Goal: Task Accomplishment & Management: Manage account settings

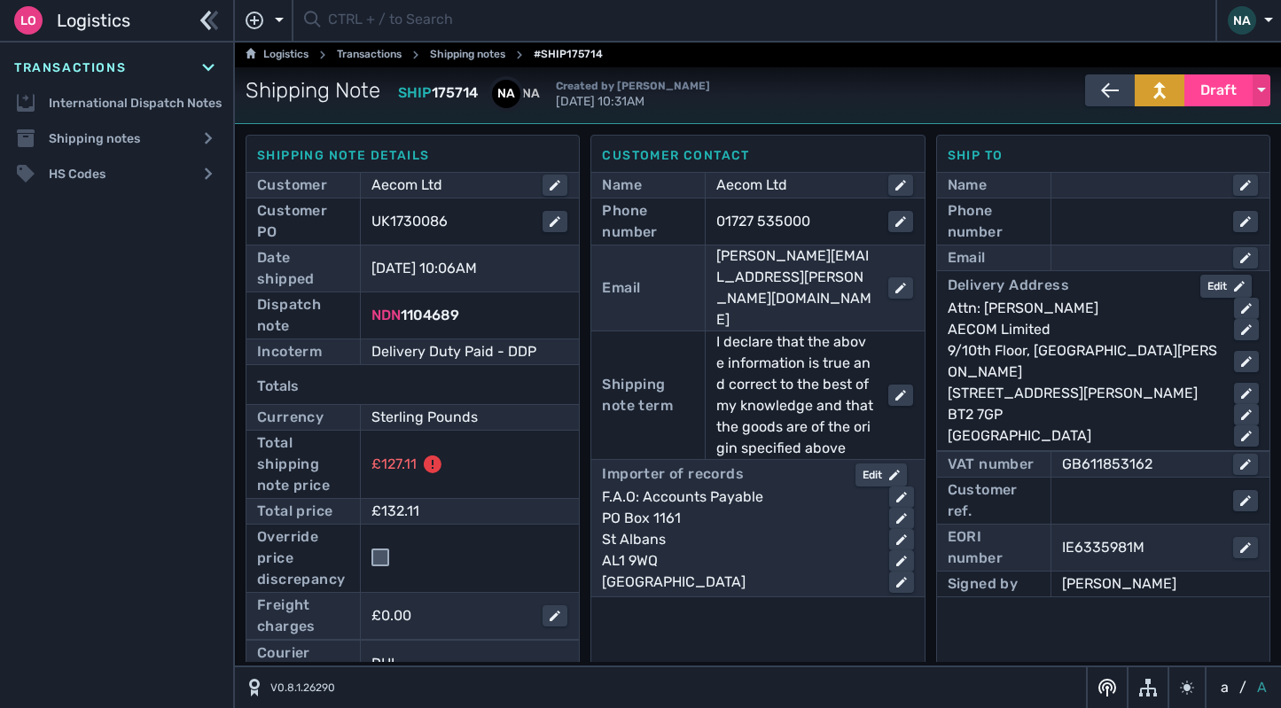
scroll to position [11, 0]
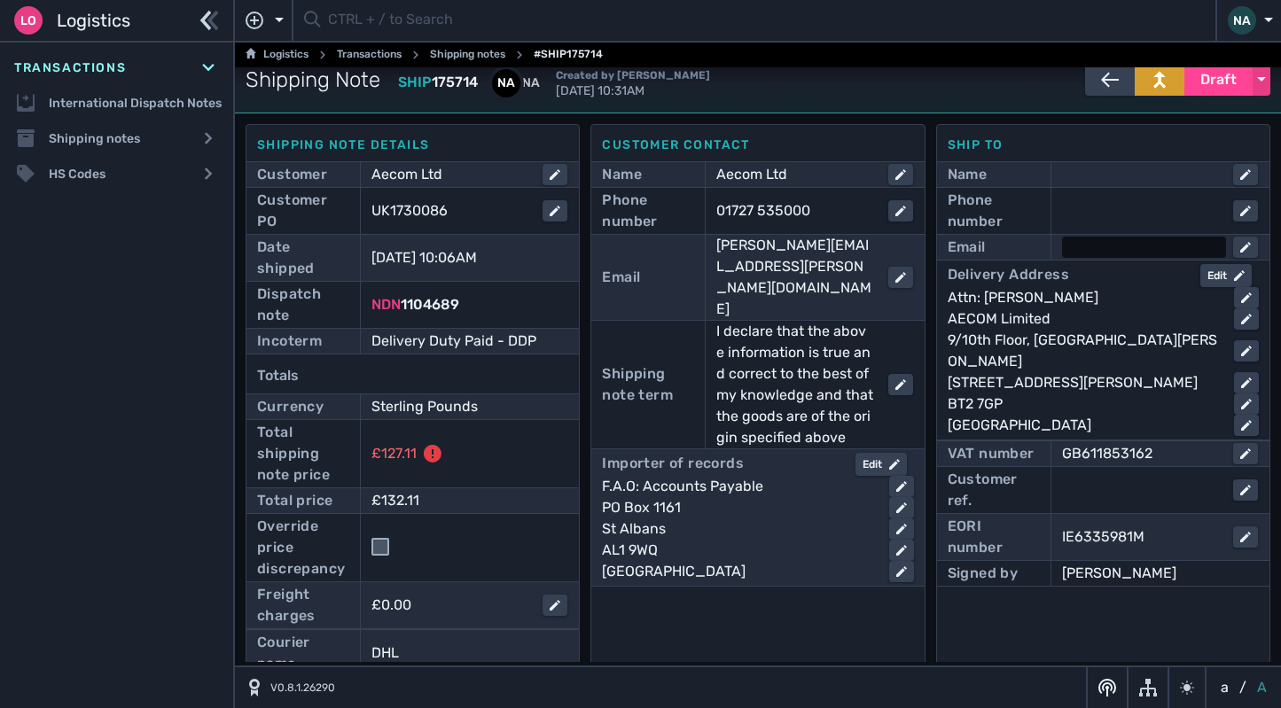
click at [1071, 252] on div at bounding box center [1144, 247] width 164 height 21
paste input "[PERSON_NAME][EMAIL_ADDRESS][PERSON_NAME][DOMAIN_NAME]"
type input "[PERSON_NAME][EMAIL_ADDRESS][PERSON_NAME][DOMAIN_NAME]"
click at [1110, 213] on div at bounding box center [1144, 210] width 164 height 21
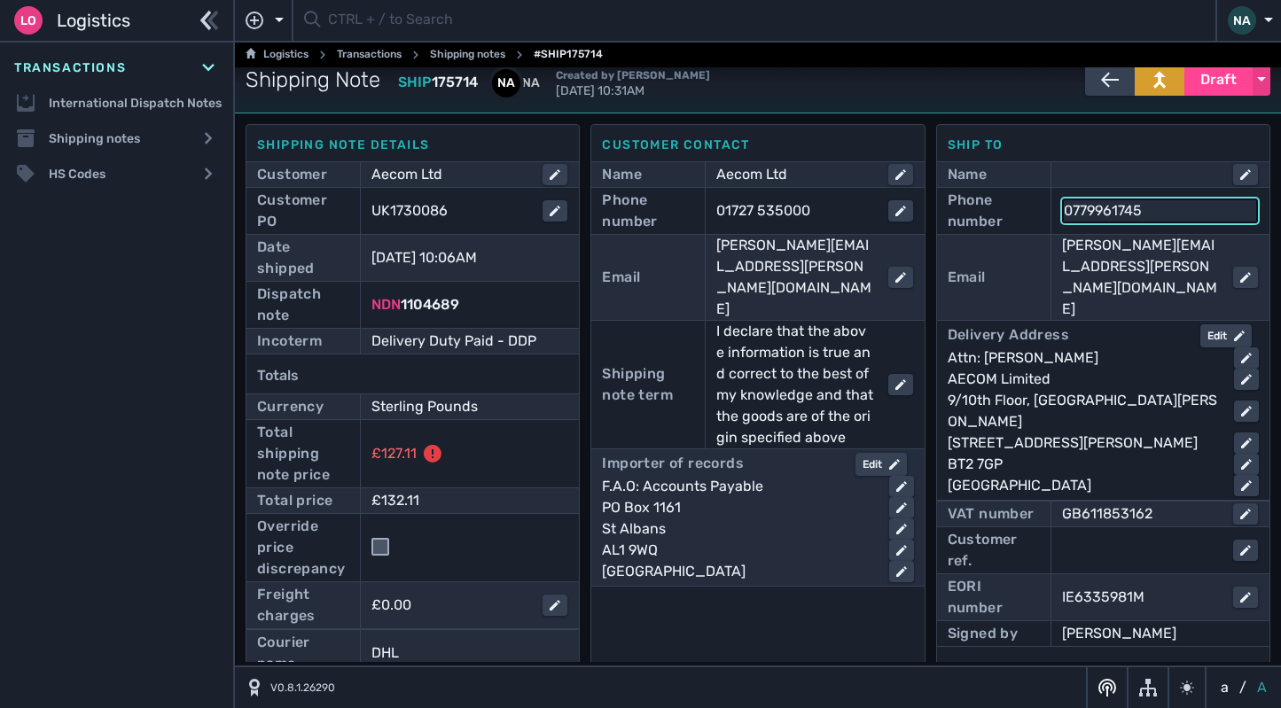
type input "07799617453"
click at [738, 604] on div "Customer contact Name Aecom Ltd Phone number [PHONE_NUMBER] Email [EMAIL_ADDRES…" at bounding box center [757, 430] width 334 height 612
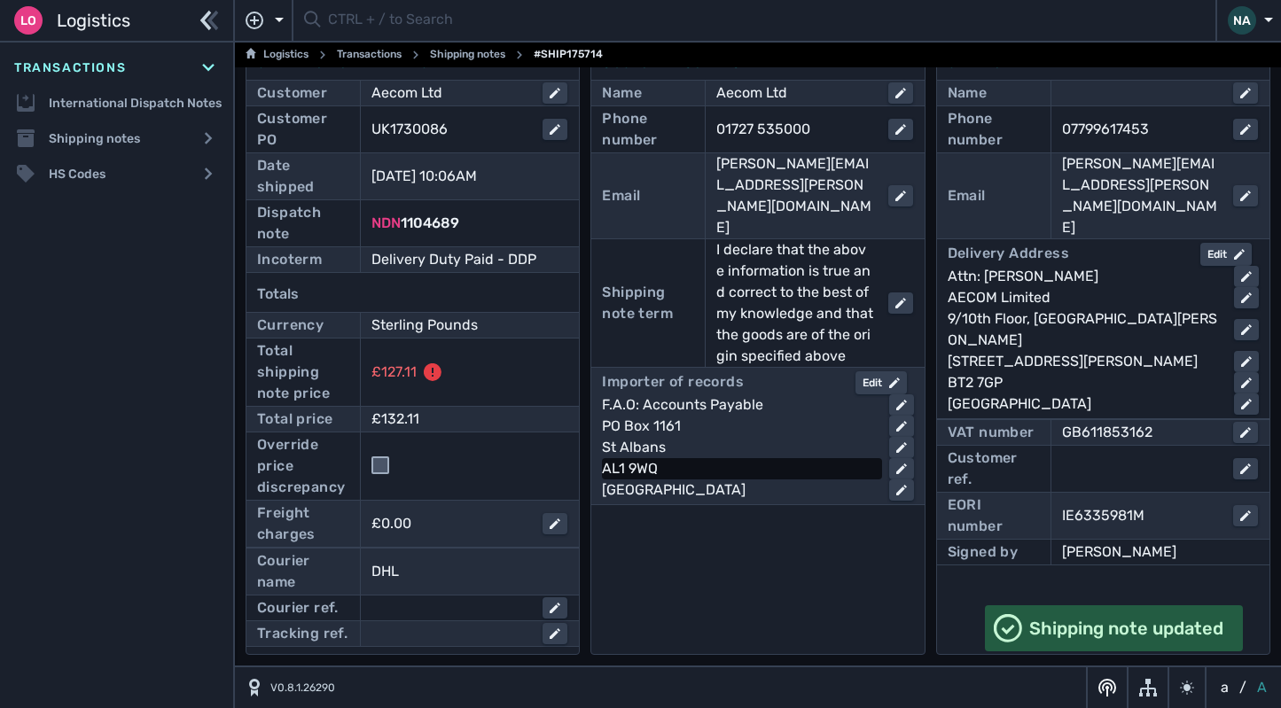
scroll to position [188, 0]
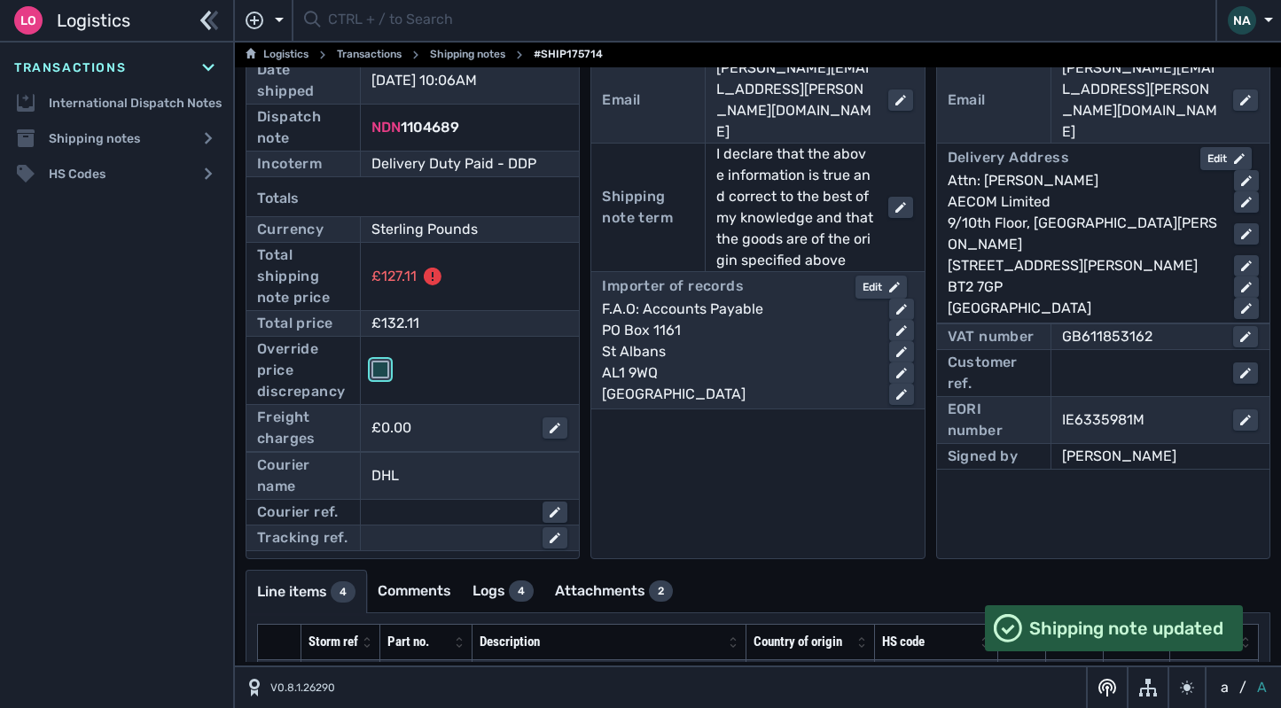
click at [380, 367] on input "checkbox" at bounding box center [380, 370] width 18 height 18
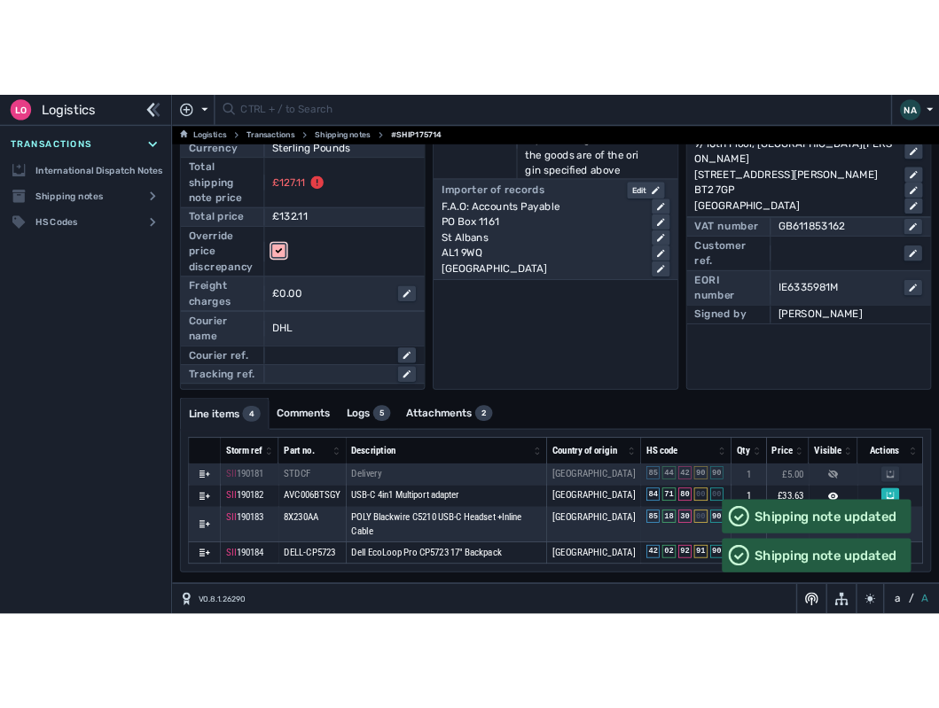
scroll to position [0, 0]
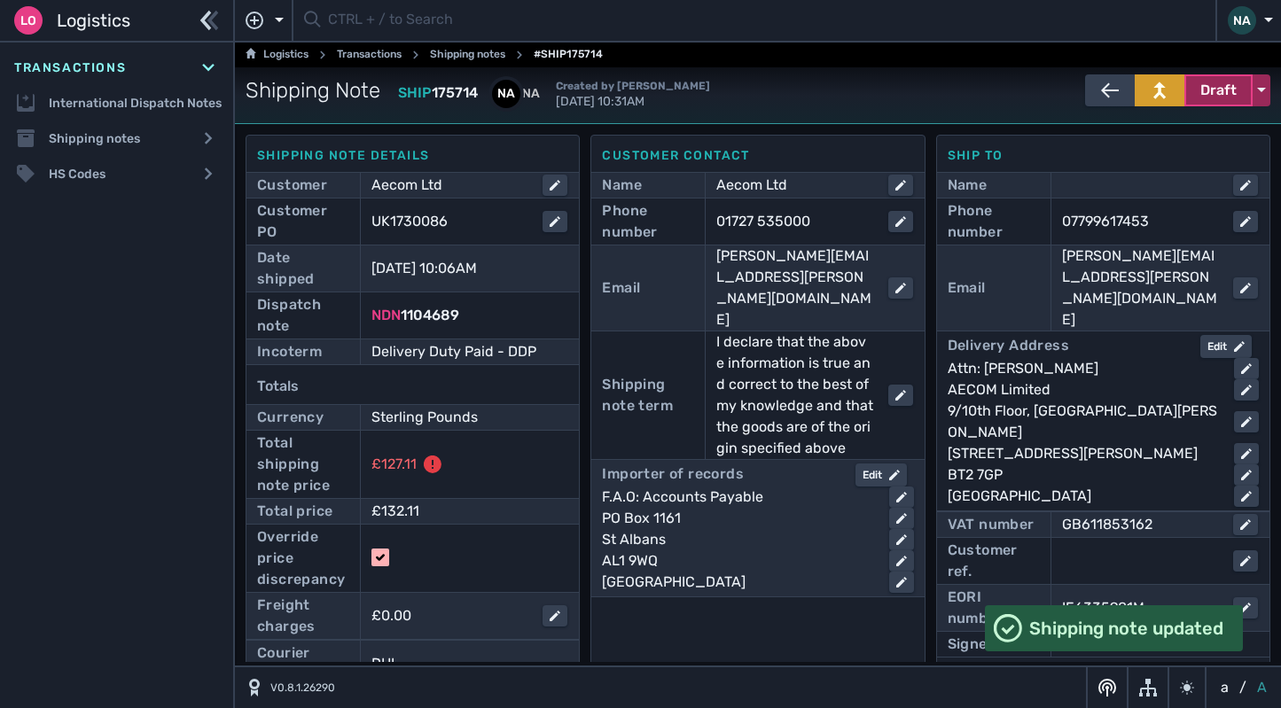
click at [1211, 97] on span "Draft" at bounding box center [1218, 90] width 36 height 21
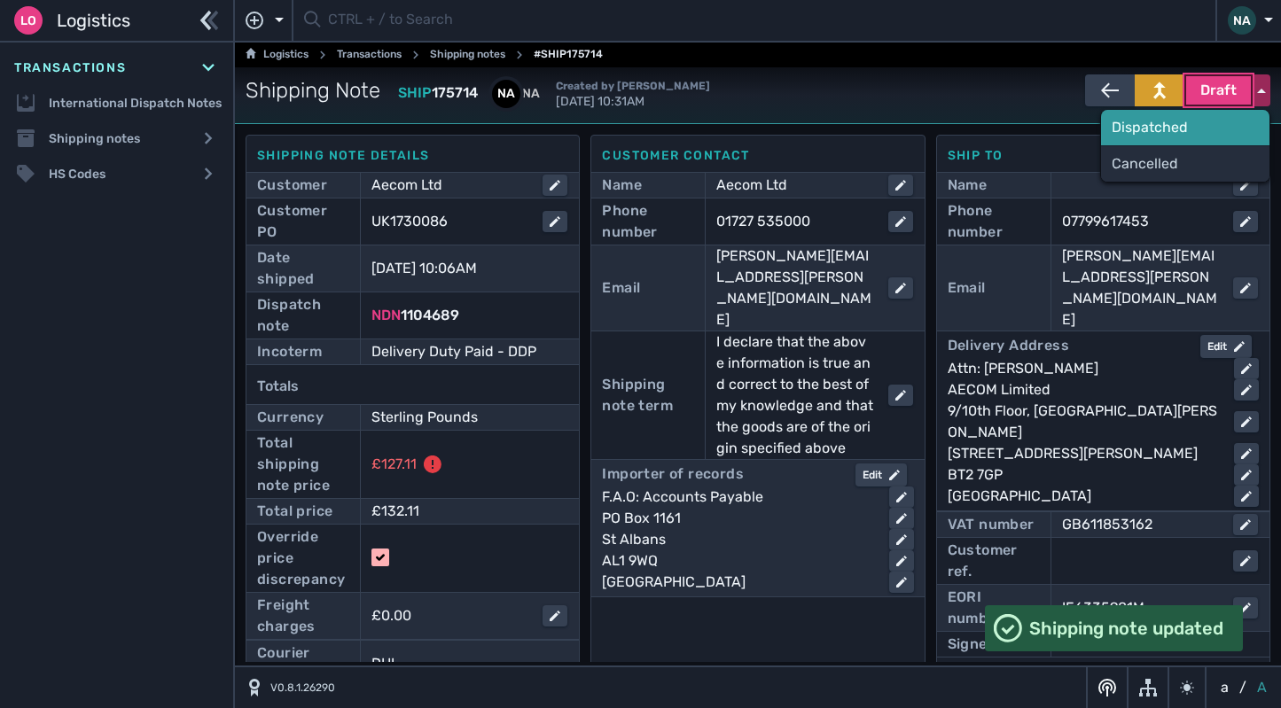
click at [1149, 135] on div "Dispatched" at bounding box center [1185, 127] width 168 height 35
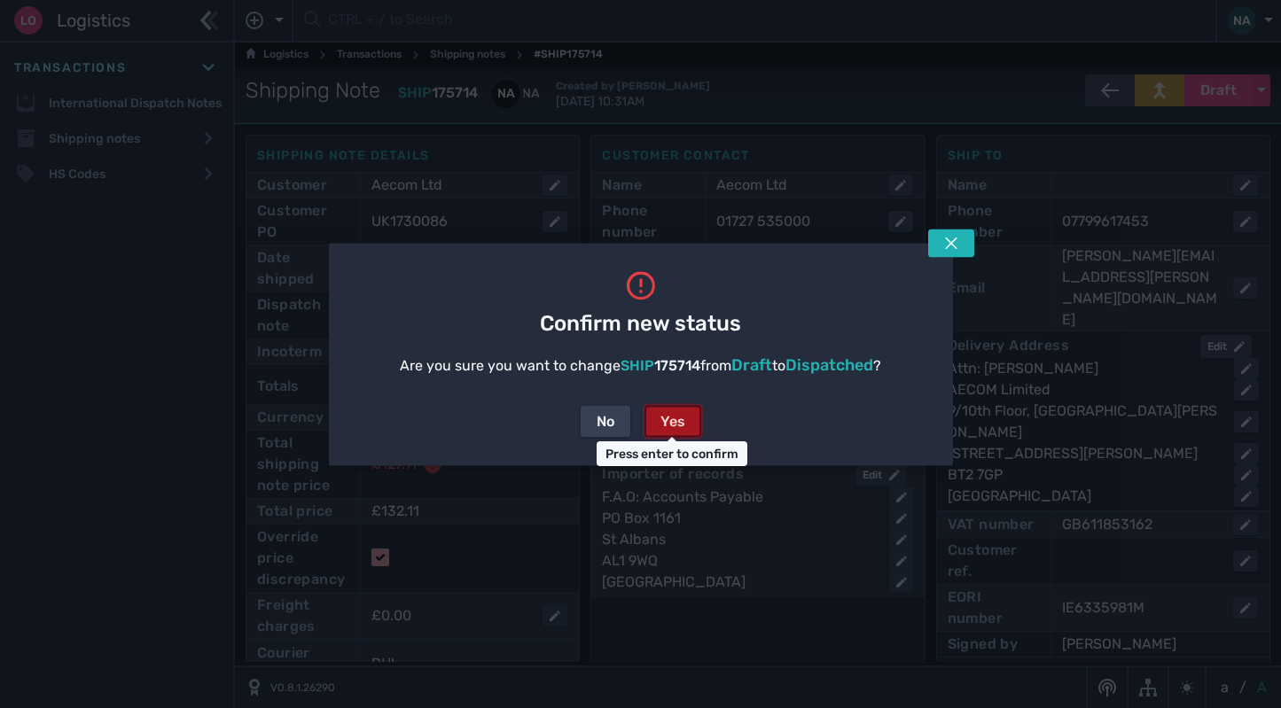
click at [681, 422] on div "Yes" at bounding box center [672, 420] width 25 height 21
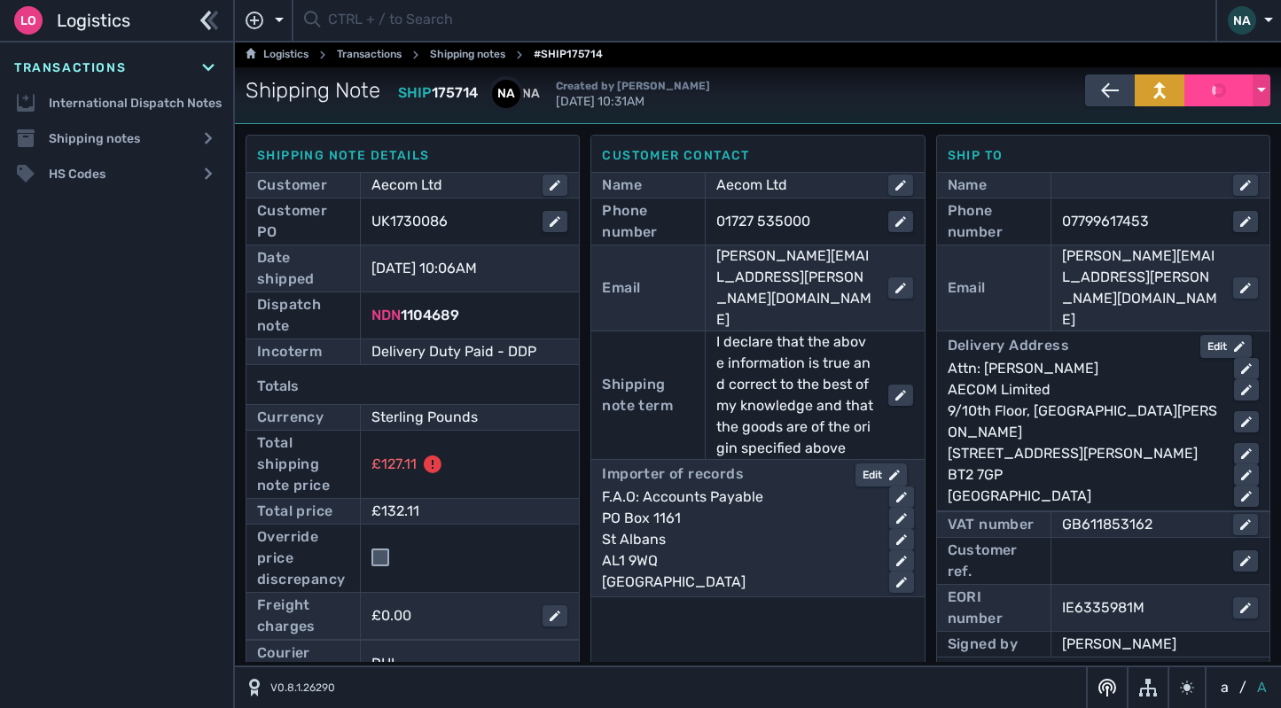
checkbox input "false"
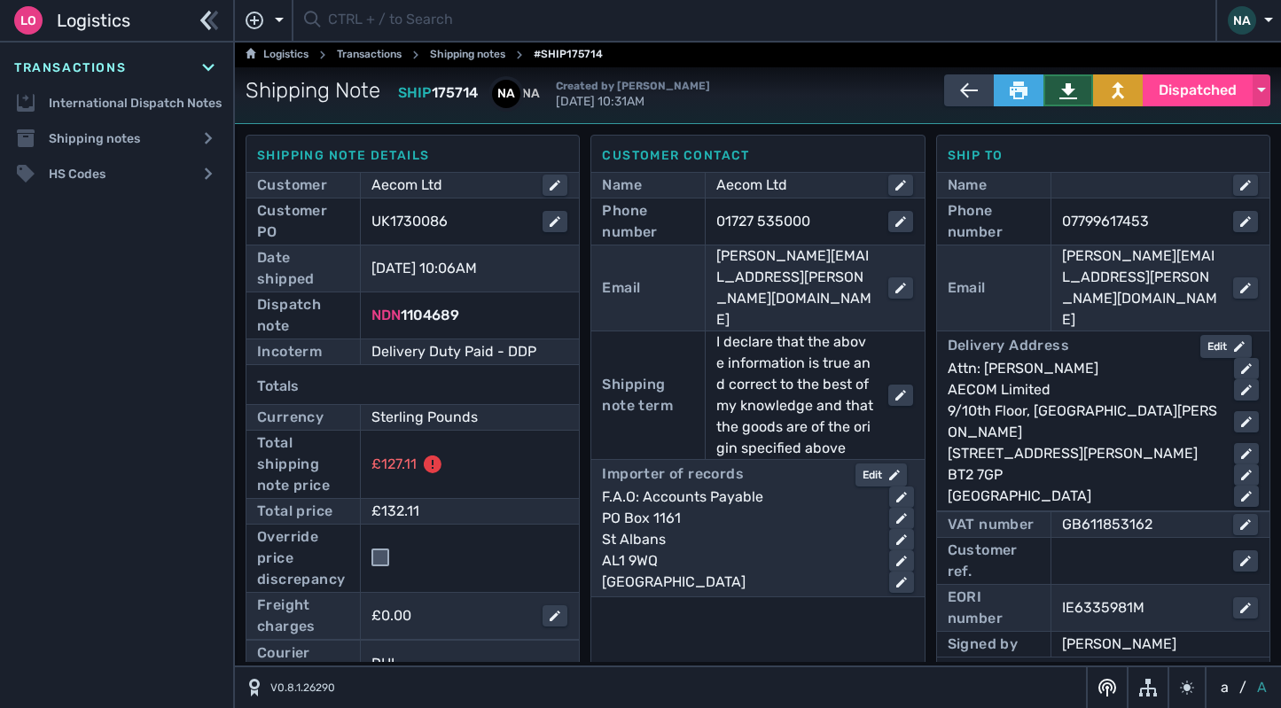
click at [1059, 98] on icon at bounding box center [1068, 91] width 18 height 16
